Goal: Communication & Community: Answer question/provide support

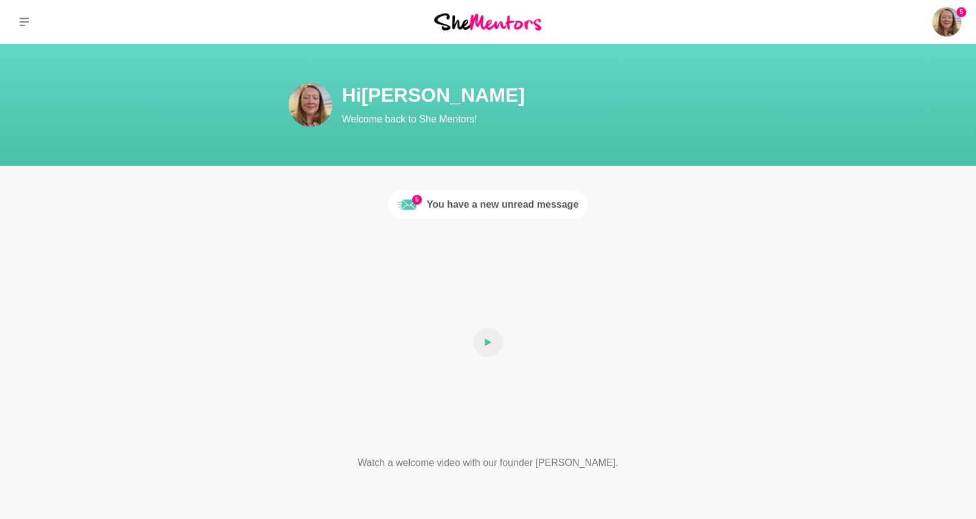
click at [500, 206] on div "You have a new unread message" at bounding box center [503, 204] width 152 height 15
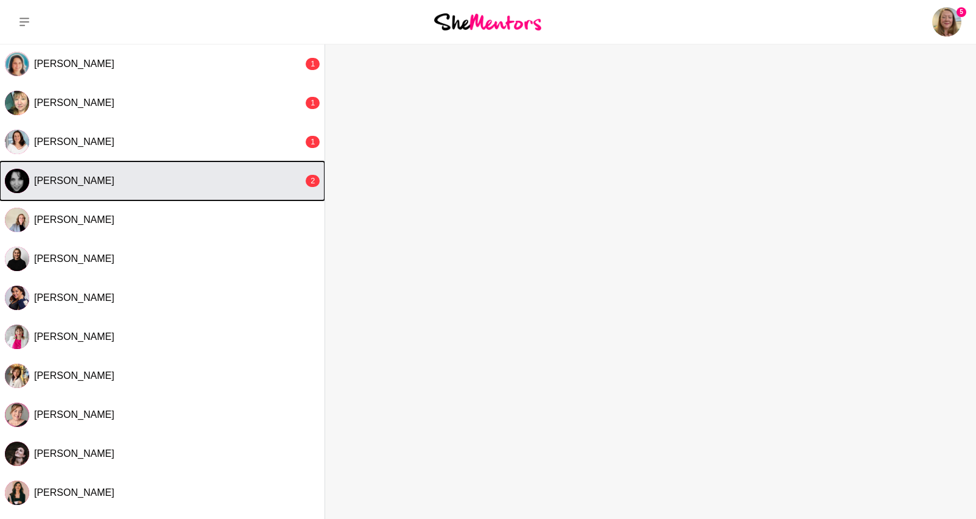
click at [229, 171] on button "[PERSON_NAME] 2" at bounding box center [162, 180] width 325 height 39
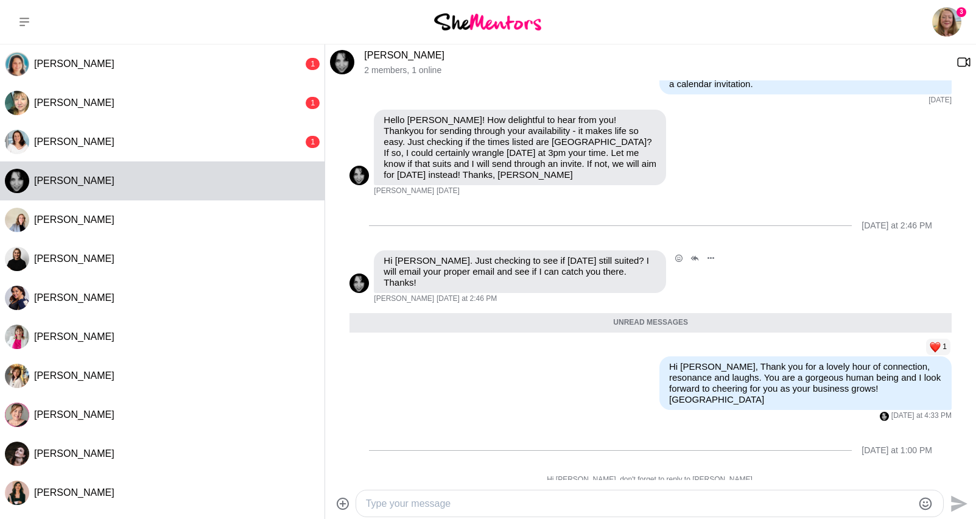
scroll to position [199, 0]
click at [631, 490] on div at bounding box center [649, 503] width 587 height 26
click at [630, 498] on textarea "Type your message" at bounding box center [639, 503] width 547 height 15
type textarea "Hi [PERSON_NAME], just checking in to see if you are still interested in a ment…"
click at [752, 507] on textarea "Hi [PERSON_NAME], just checking in to see if you are still interested in a ment…" at bounding box center [639, 503] width 547 height 15
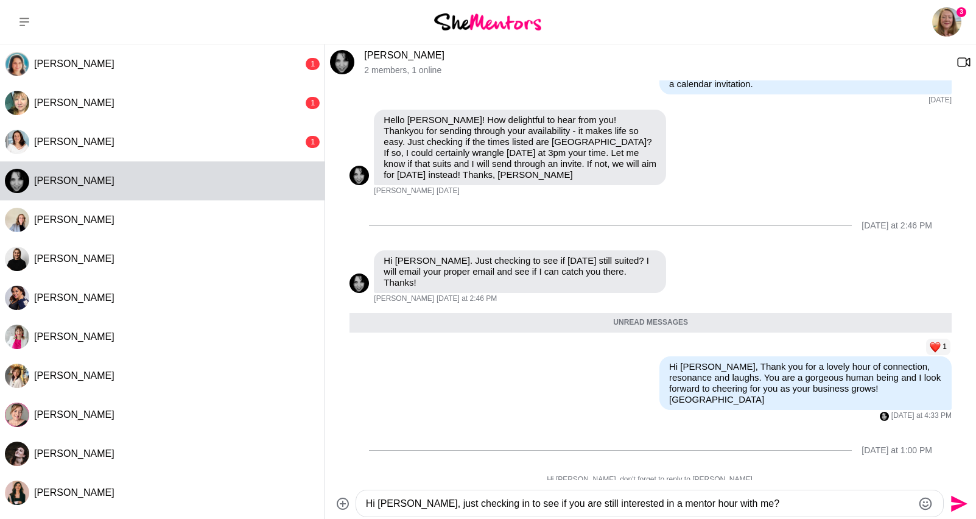
click at [752, 507] on textarea "Hi [PERSON_NAME], just checking in to see if you are still interested in a ment…" at bounding box center [639, 503] width 547 height 15
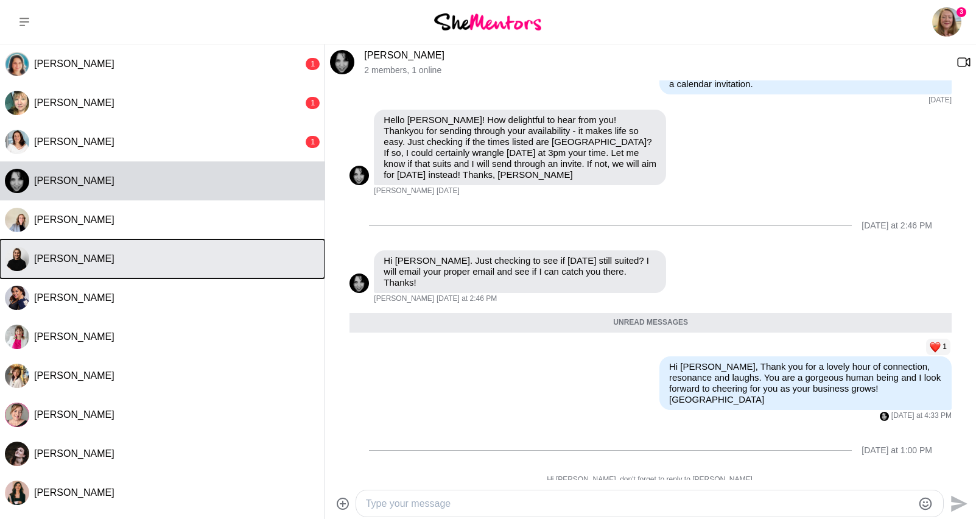
click at [152, 260] on div "[PERSON_NAME]" at bounding box center [177, 259] width 286 height 12
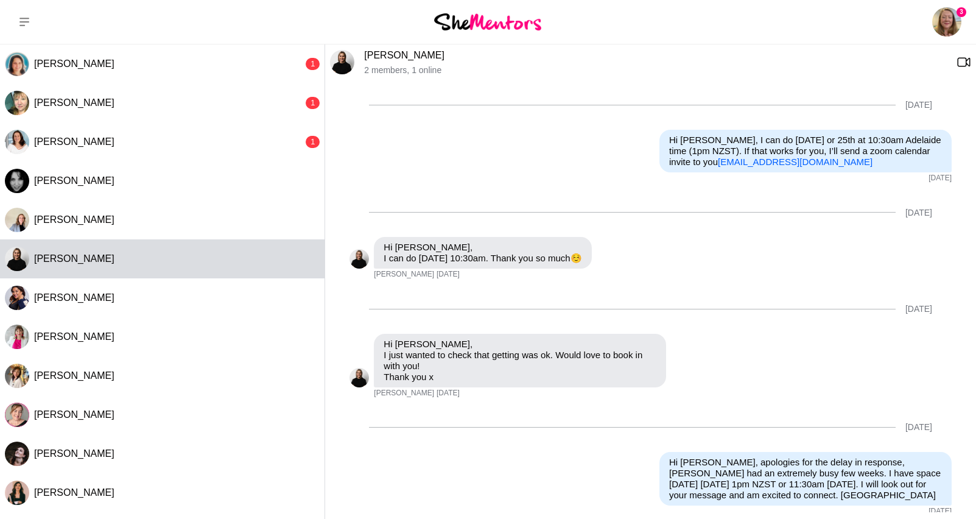
scroll to position [866, 0]
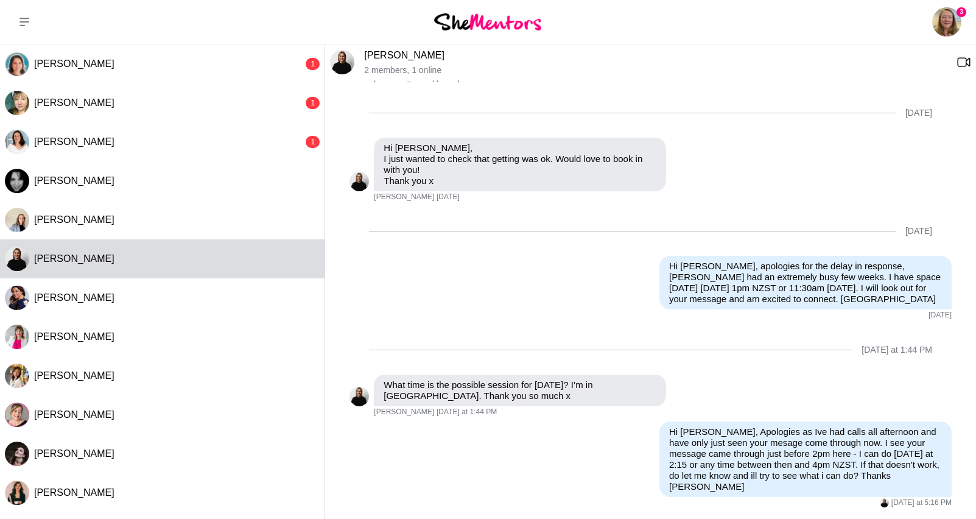
click at [390, 52] on link "[PERSON_NAME]" at bounding box center [404, 55] width 80 height 10
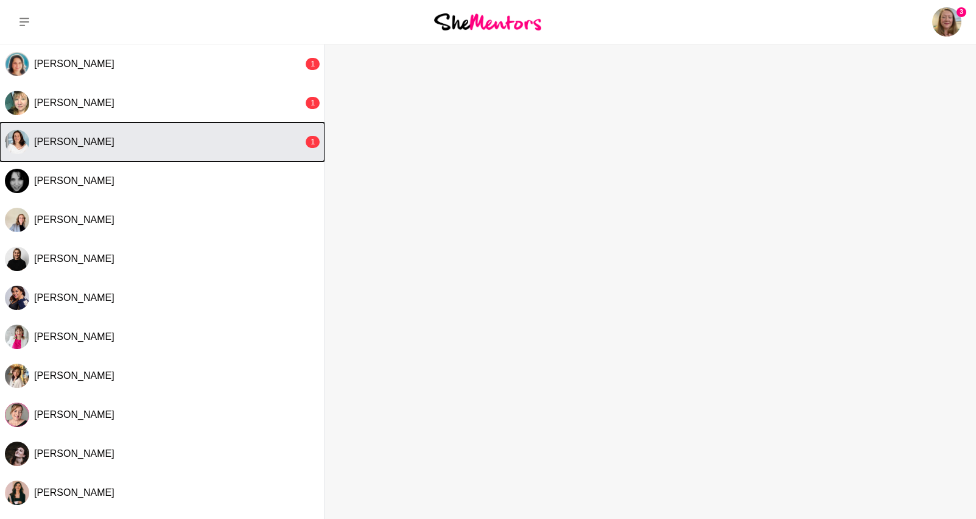
click at [262, 136] on div "[PERSON_NAME]" at bounding box center [168, 142] width 269 height 12
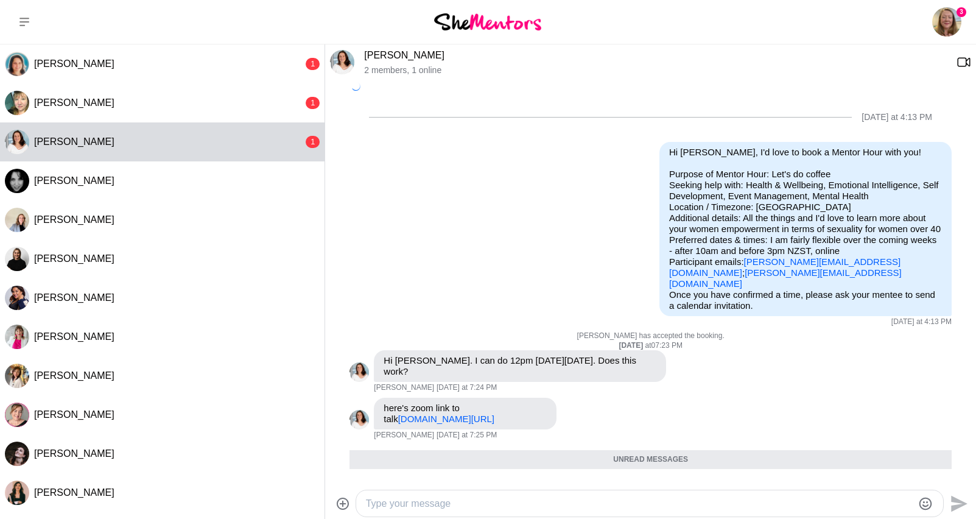
scroll to position [164, 0]
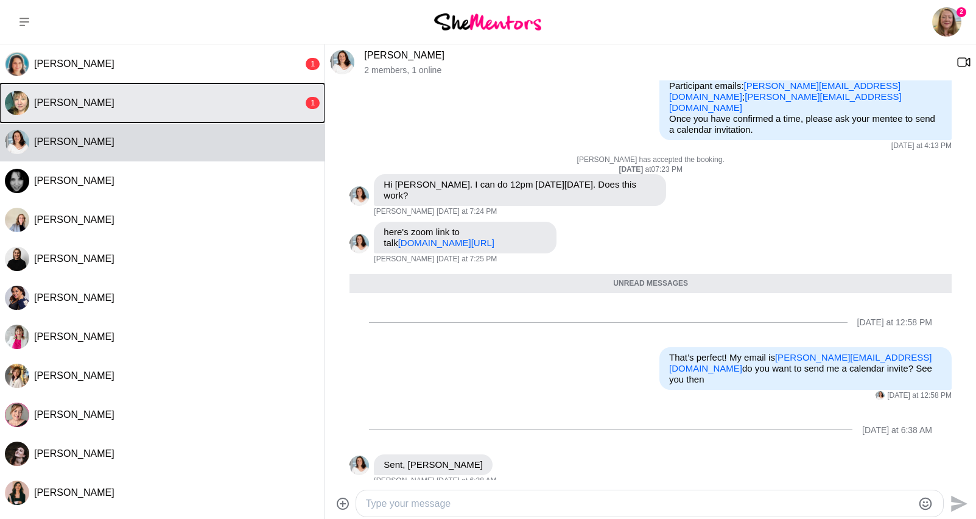
click at [116, 106] on div "[PERSON_NAME]" at bounding box center [168, 103] width 269 height 12
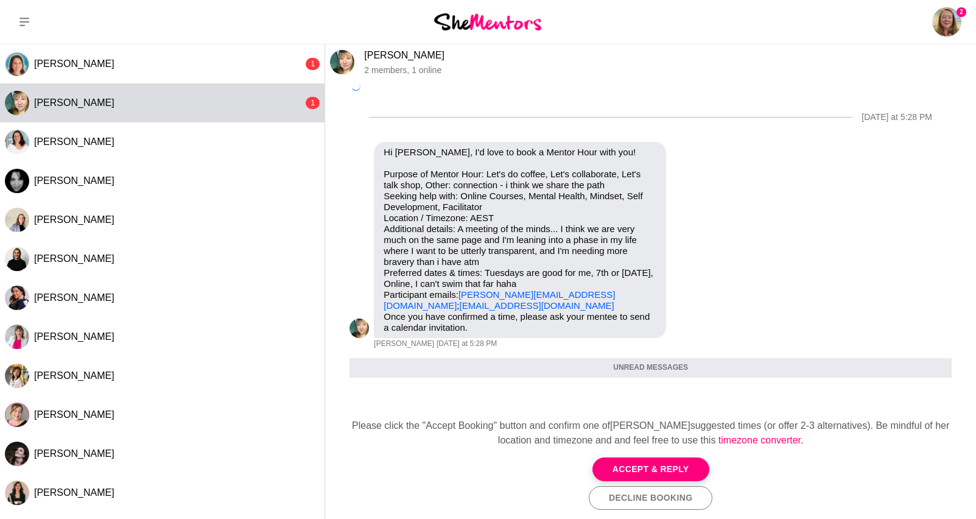
scroll to position [37, 0]
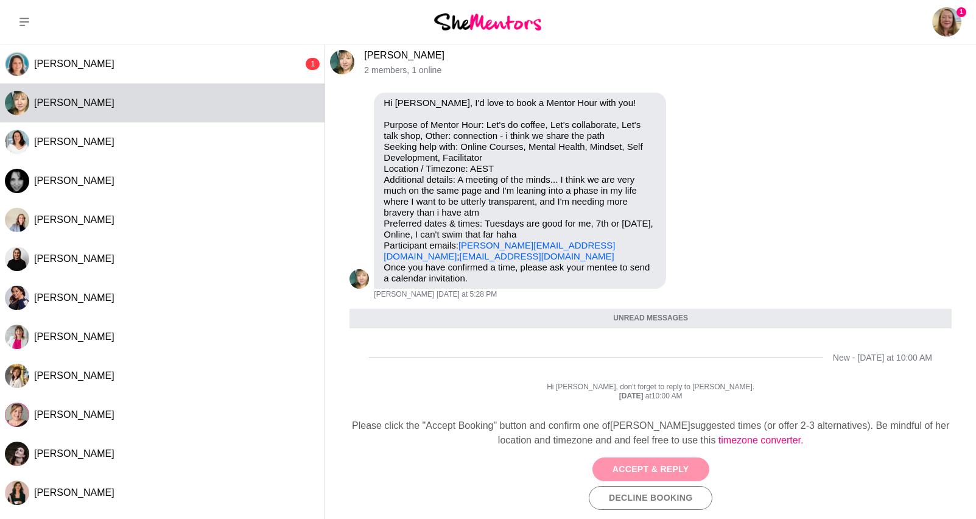
click at [666, 464] on button "Accept & Reply" at bounding box center [651, 469] width 117 height 24
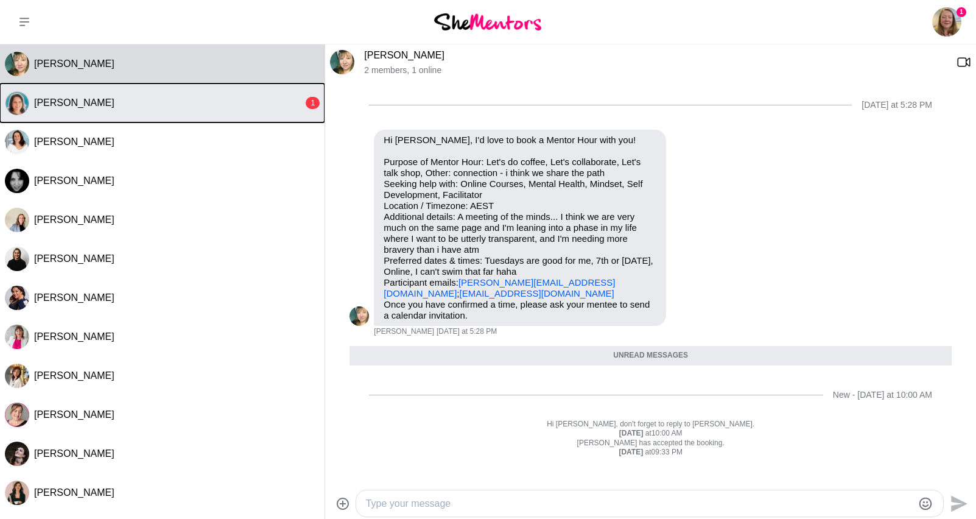
click at [241, 97] on div "[PERSON_NAME]" at bounding box center [168, 103] width 269 height 12
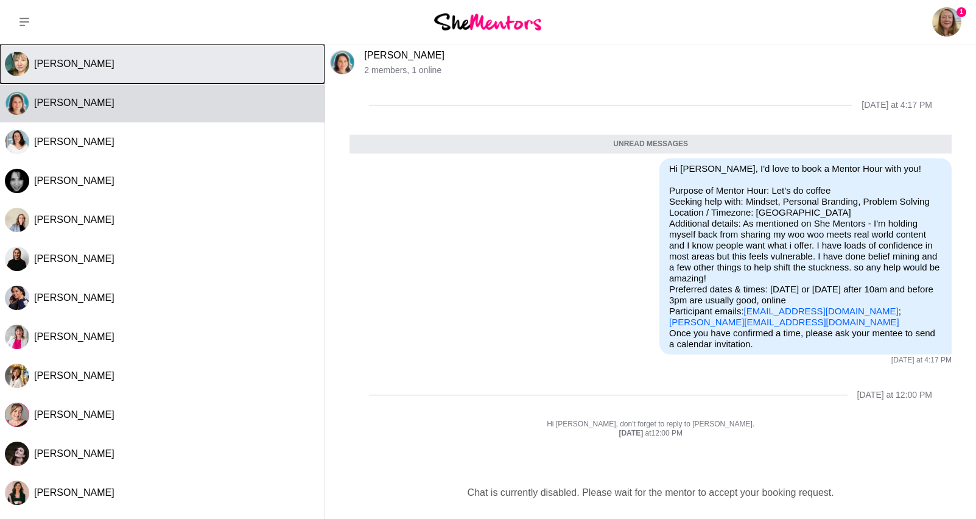
click at [201, 76] on button "[PERSON_NAME]" at bounding box center [162, 63] width 325 height 39
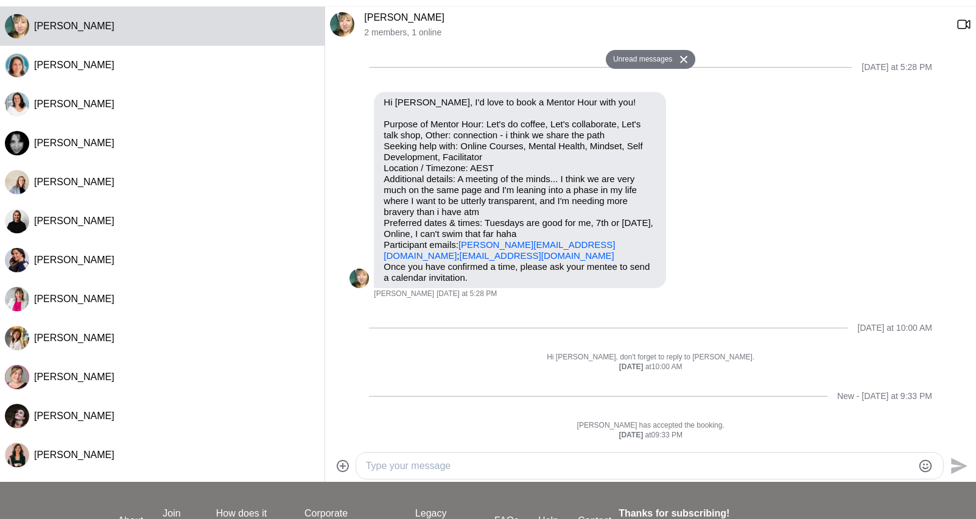
scroll to position [42, 0]
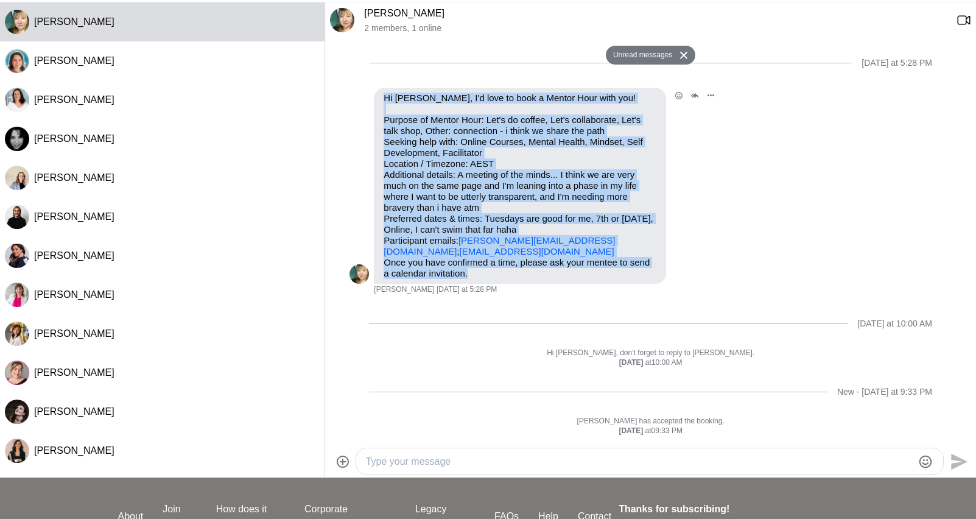
drag, startPoint x: 495, startPoint y: 271, endPoint x: 379, endPoint y: 101, distance: 206.1
click at [379, 101] on div "Hi [PERSON_NAME], I'd love to book a Mentor Hour with you! Purpose of Mentor Ho…" at bounding box center [520, 186] width 292 height 196
copy div "Hi [PERSON_NAME], I'd love to book a Mentor Hour with you! Purpose of Mentor Ho…"
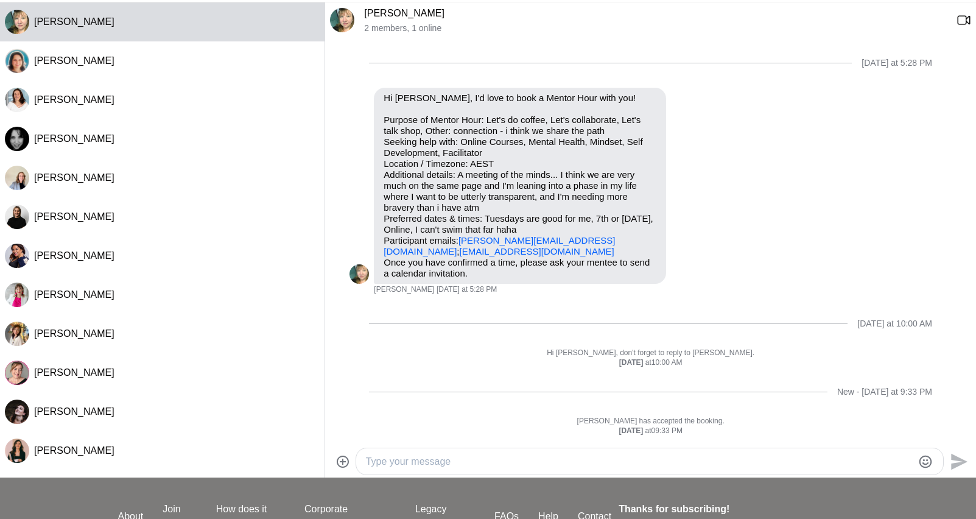
click at [494, 454] on textarea "Type your message" at bounding box center [639, 461] width 547 height 15
paste textarea "Hi Deb, Oh, I love everything about this message — a meeting of the minds sound…"
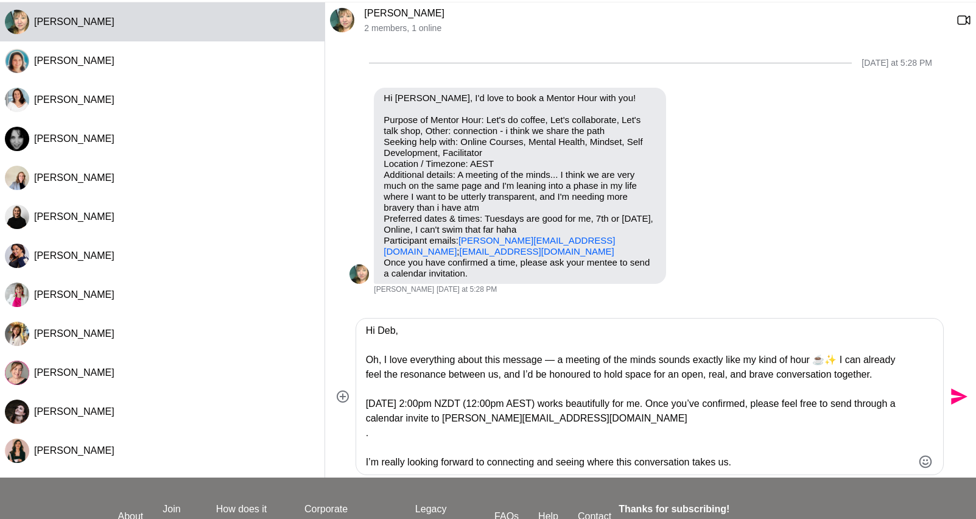
click at [409, 403] on textarea "Hi Deb, Oh, I love everything about this message — a meeting of the minds sound…" at bounding box center [639, 396] width 547 height 146
click at [481, 404] on textarea "Hi Deb, Oh, I love everything about this message — a meeting of the minds sound…" at bounding box center [639, 396] width 547 height 146
click at [680, 419] on textarea "Hi Deb, Oh, I love everything about this message — a meeting of the minds sound…" at bounding box center [639, 396] width 547 height 146
drag, startPoint x: 402, startPoint y: 440, endPoint x: 358, endPoint y: 437, distance: 44.5
click at [358, 439] on div "Hi Deb, Oh, I love everything about this message — a meeting of the minds sound…" at bounding box center [649, 397] width 587 height 156
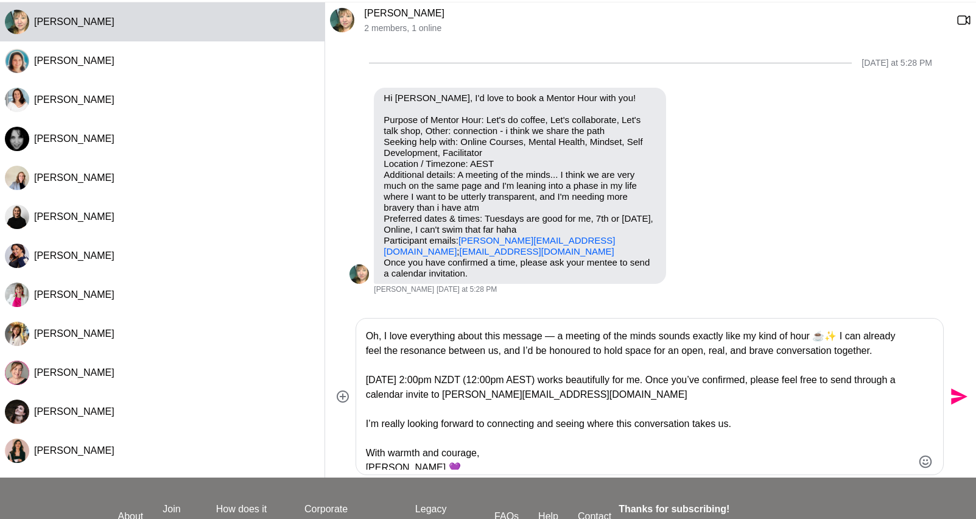
scroll to position [29, 0]
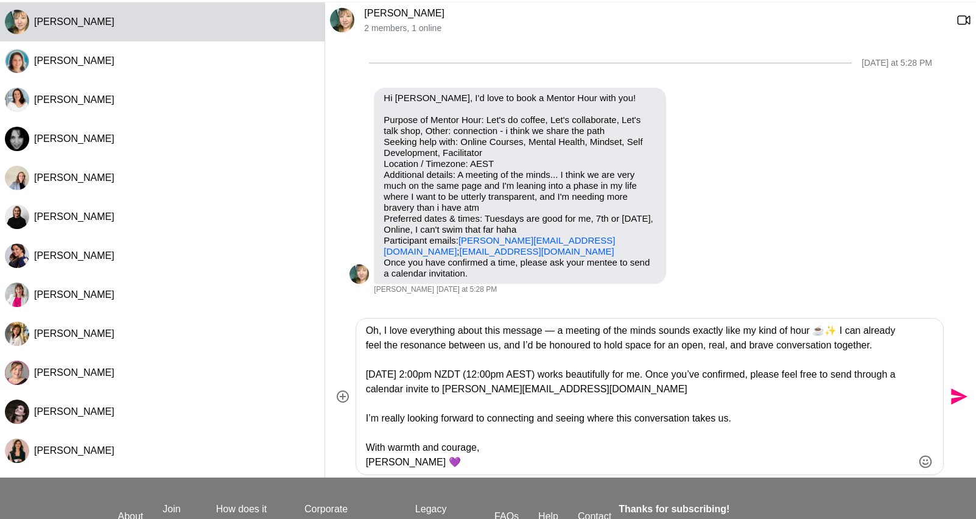
click at [742, 346] on textarea "Hi Deb, Oh, I love everything about this message — a meeting of the minds sound…" at bounding box center [639, 396] width 547 height 146
click at [757, 425] on textarea "Hi Deb, Oh, I love everything about this message — a meeting of the minds sound…" at bounding box center [639, 396] width 547 height 146
click at [713, 396] on textarea "Hi Deb, Oh, I love everything about this message — a meeting of the minds sound…" at bounding box center [639, 396] width 547 height 146
click at [464, 450] on textarea "Hi Deb, Oh, I love everything about this message — a meeting of the minds sound…" at bounding box center [639, 396] width 547 height 146
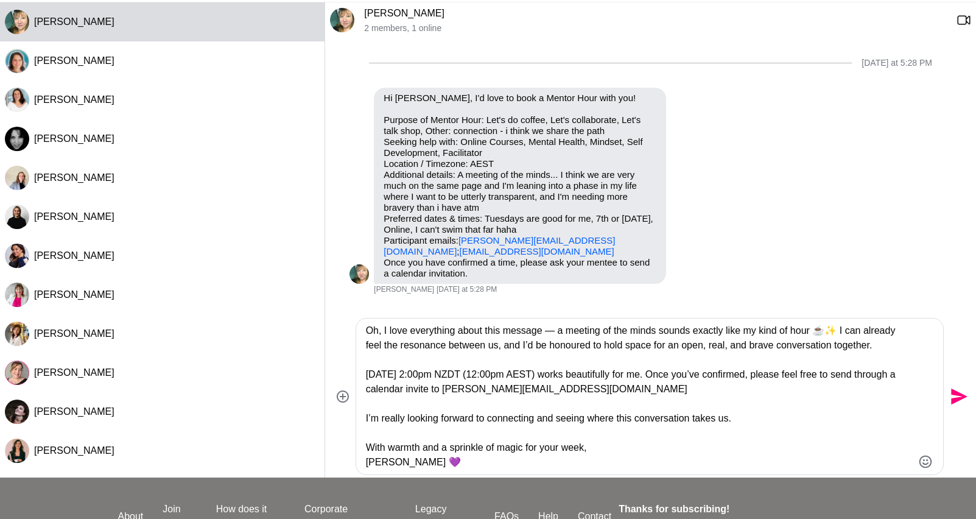
type textarea "Hi Deb, Oh, I love everything about this message — a meeting of the minds sound…"
click at [952, 393] on icon "Send" at bounding box center [960, 397] width 16 height 16
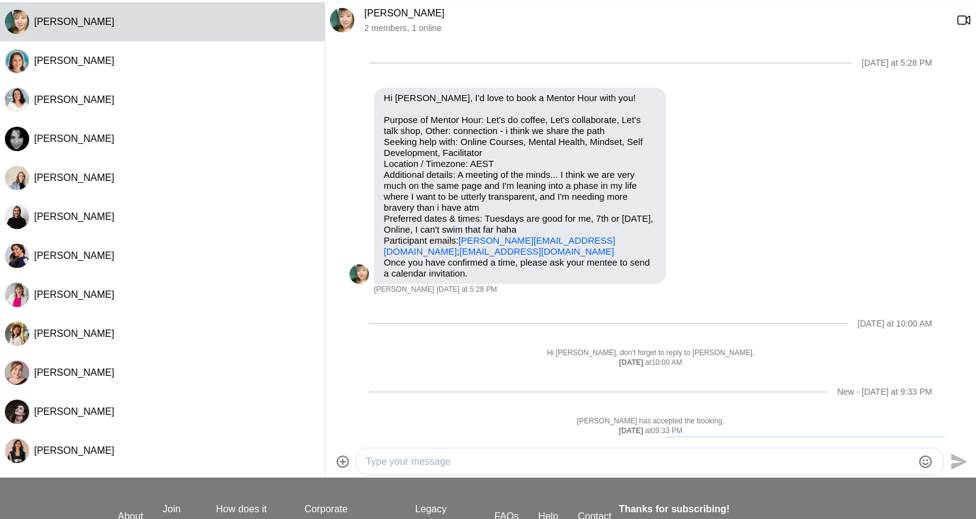
scroll to position [0, 0]
